Goal: Task Accomplishment & Management: Manage account settings

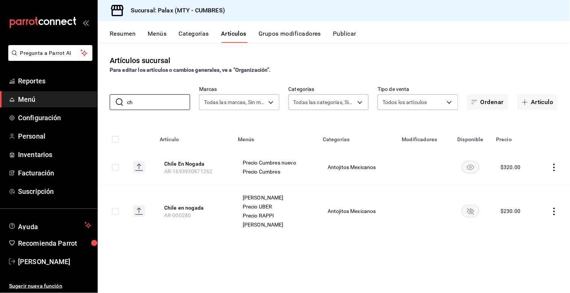
type input "c"
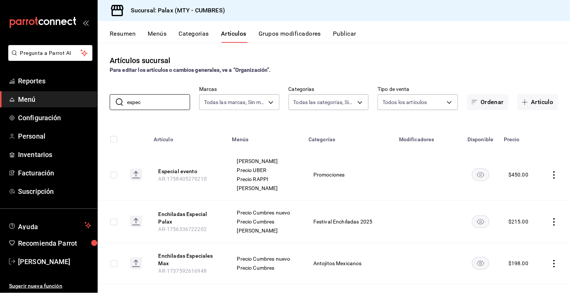
type input "espec"
click at [550, 176] on icon "actions" at bounding box center [554, 175] width 8 height 8
click at [533, 194] on span "Editar" at bounding box center [526, 192] width 20 height 8
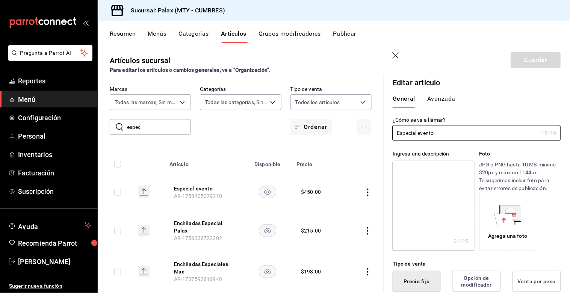
type input "$450.00"
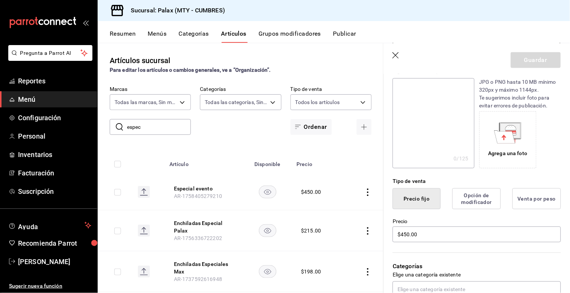
scroll to position [83, 0]
click at [430, 201] on button "Precio fijo" at bounding box center [416, 197] width 48 height 21
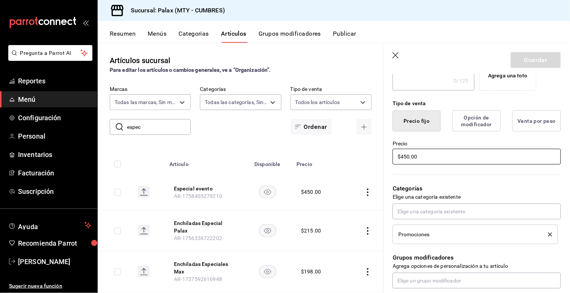
scroll to position [167, 0]
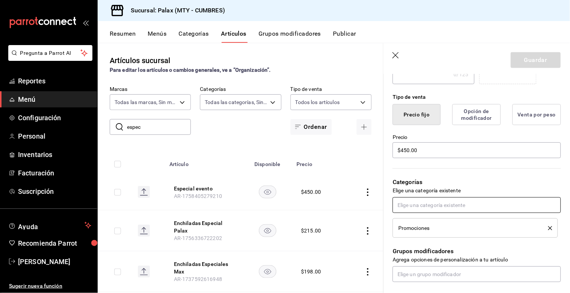
click at [448, 205] on input "text" at bounding box center [476, 205] width 168 height 16
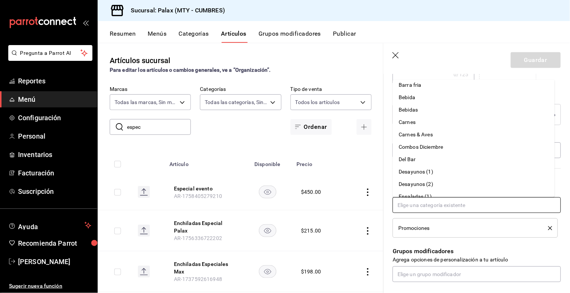
scroll to position [83, 0]
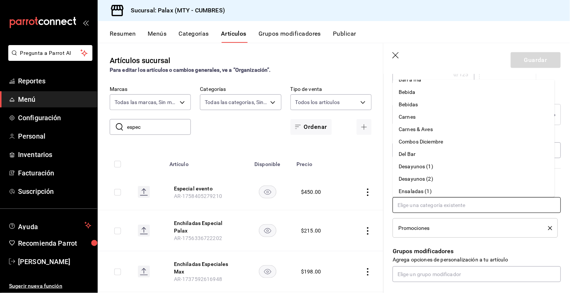
click at [427, 128] on li "Carnes & Aves" at bounding box center [474, 129] width 162 height 12
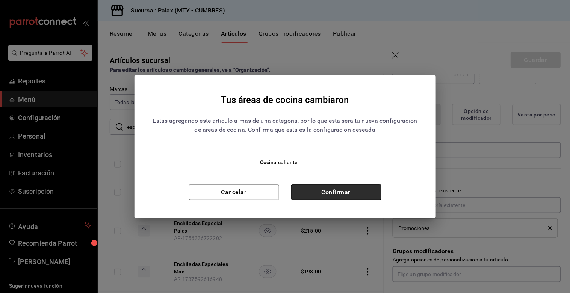
click at [339, 189] on button "Confirmar" at bounding box center [336, 192] width 90 height 16
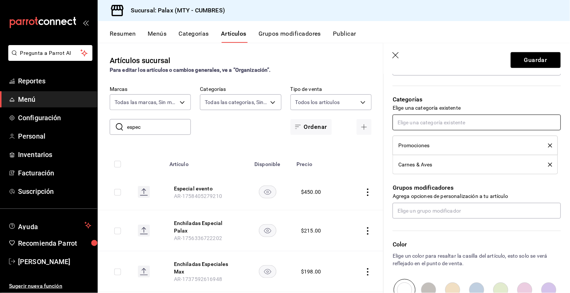
scroll to position [250, 0]
click at [468, 211] on input "text" at bounding box center [476, 210] width 168 height 16
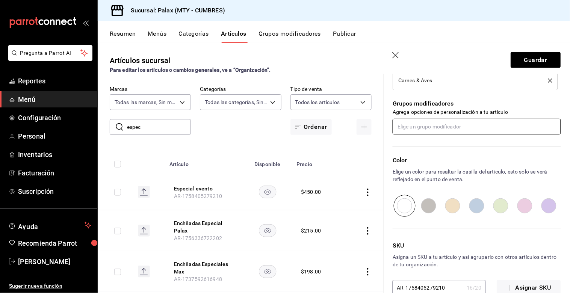
scroll to position [351, 0]
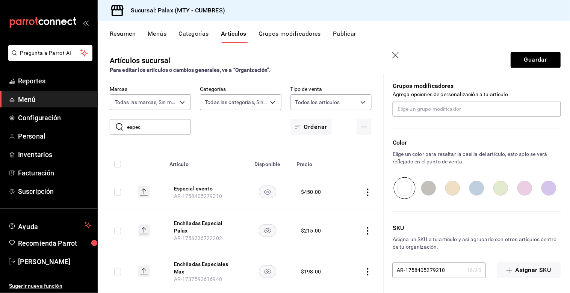
click at [429, 193] on input "radio" at bounding box center [428, 188] width 24 height 22
radio input "true"
click at [526, 61] on button "Guardar" at bounding box center [536, 60] width 50 height 16
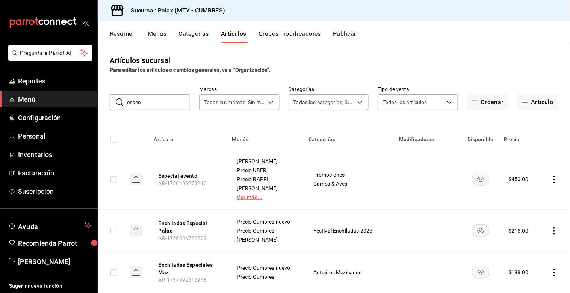
click at [249, 197] on link "Ver más..." at bounding box center [265, 197] width 57 height 5
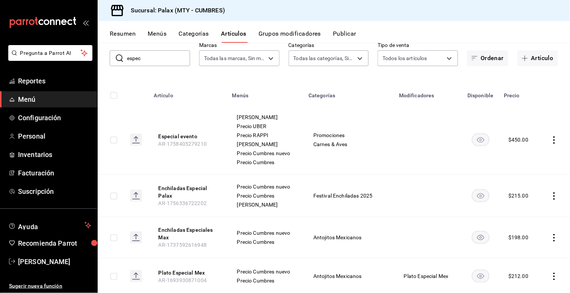
scroll to position [83, 0]
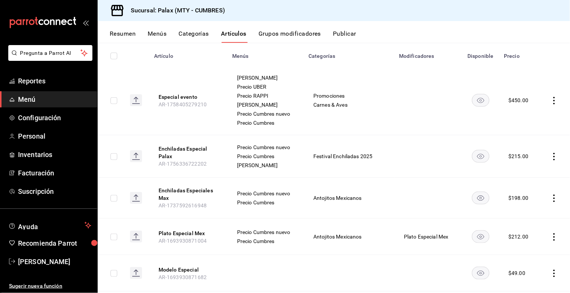
click at [110, 132] on td at bounding box center [111, 100] width 26 height 69
click at [56, 258] on span "[PERSON_NAME]" at bounding box center [54, 261] width 73 height 10
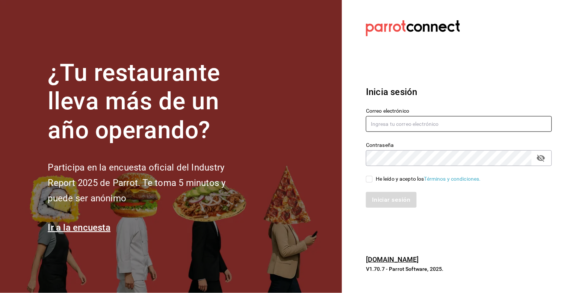
type input "[PERSON_NAME][EMAIL_ADDRESS][DOMAIN_NAME]"
